Goal: Information Seeking & Learning: Learn about a topic

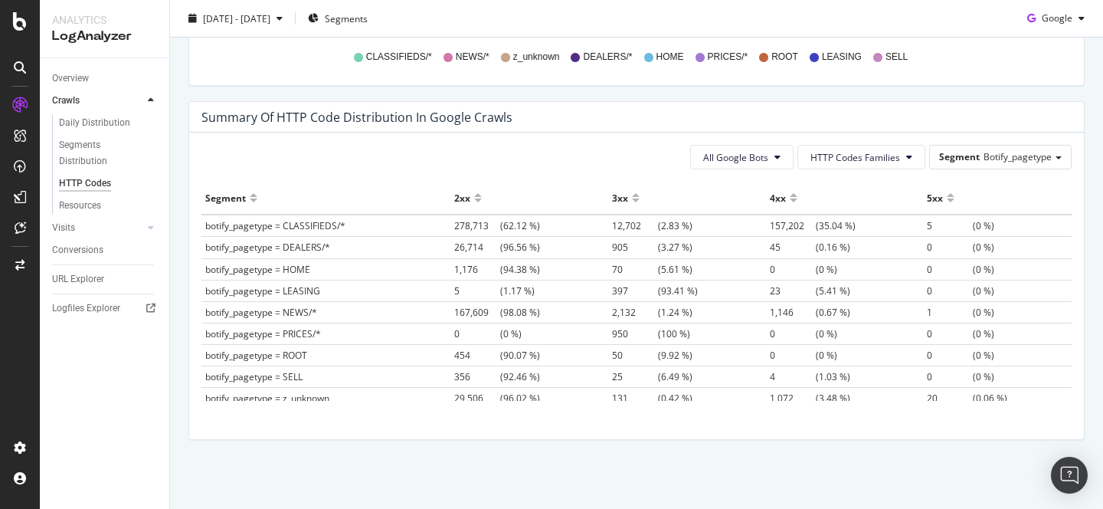
scroll to position [8, 0]
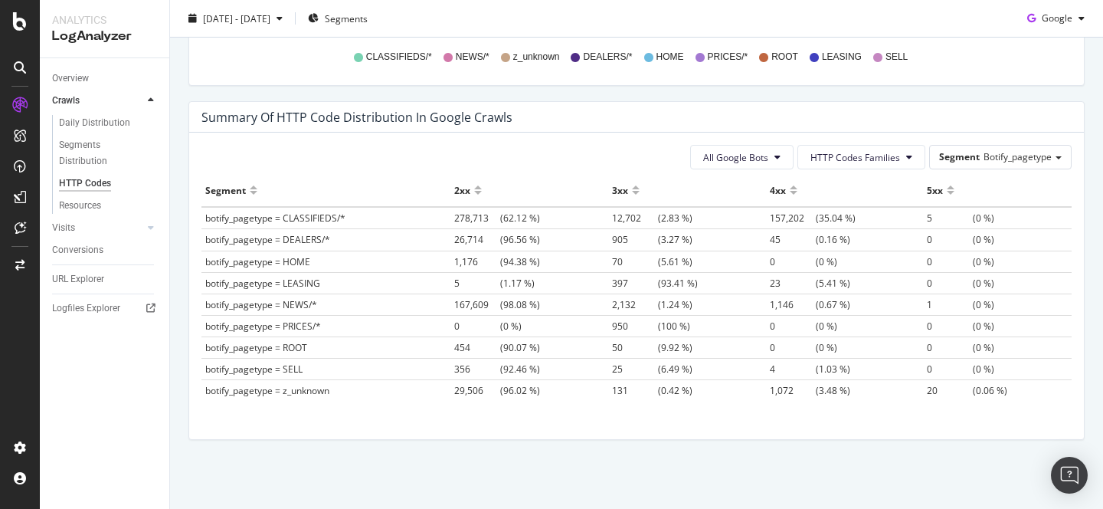
click at [305, 241] on span "botify_pagetype = DEALERS/*" at bounding box center [267, 239] width 125 height 13
click at [783, 390] on span "1,072" at bounding box center [793, 390] width 46 height 13
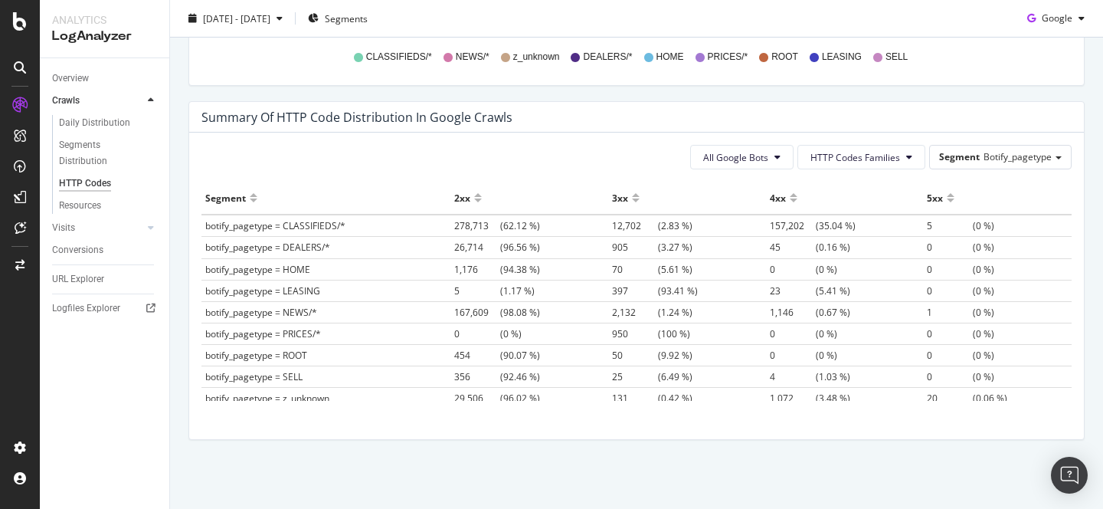
click at [775, 249] on span "45" at bounding box center [793, 247] width 46 height 13
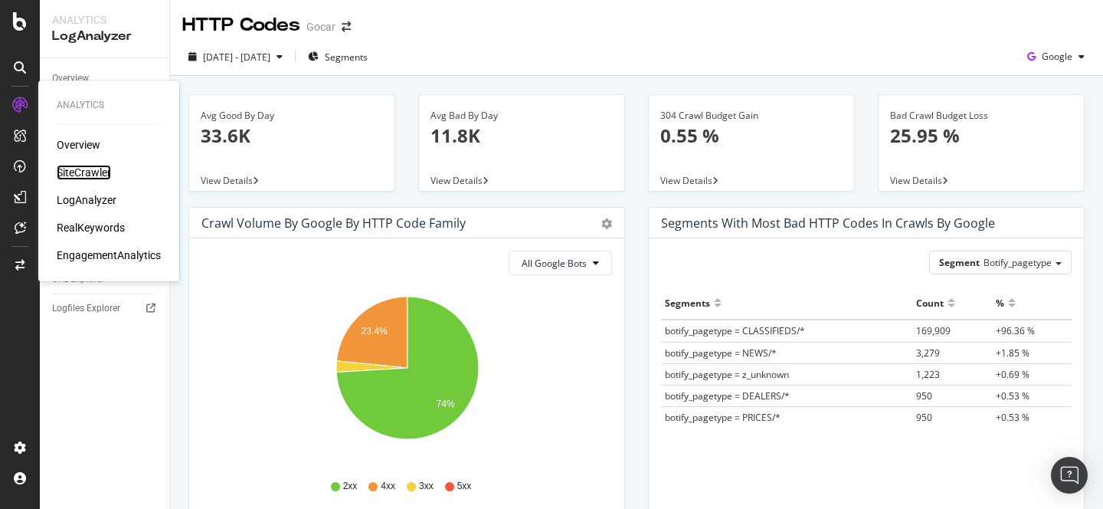
click at [86, 178] on div "SiteCrawler" at bounding box center [84, 172] width 54 height 15
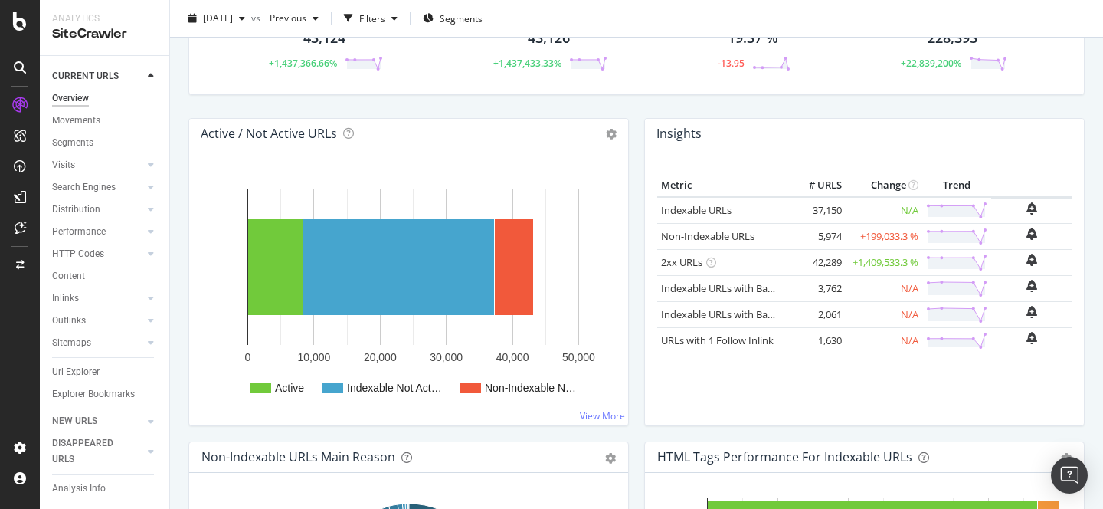
scroll to position [107, 0]
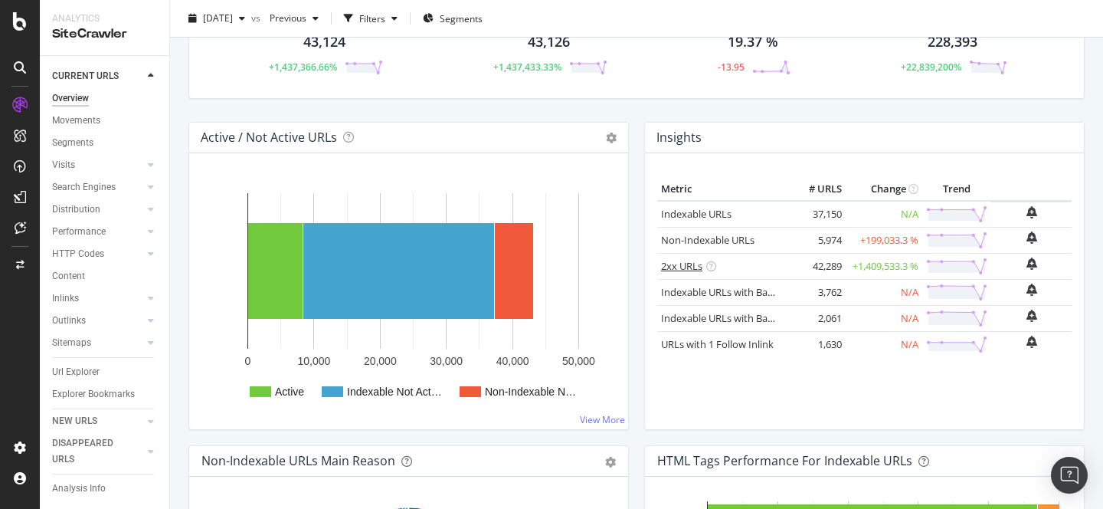
click at [673, 267] on link "2xx URLs" at bounding box center [681, 266] width 41 height 14
